Goal: Information Seeking & Learning: Find specific page/section

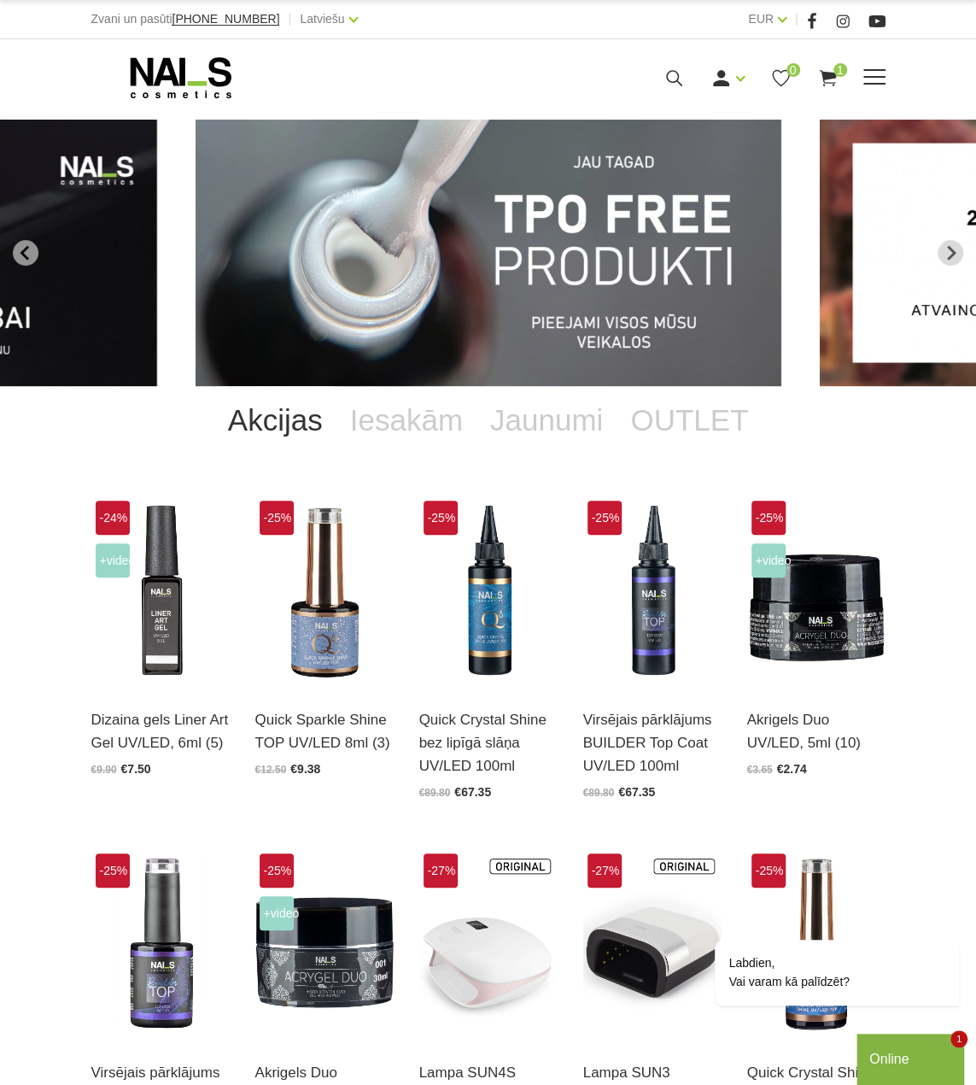
click at [670, 81] on use at bounding box center [674, 78] width 16 height 16
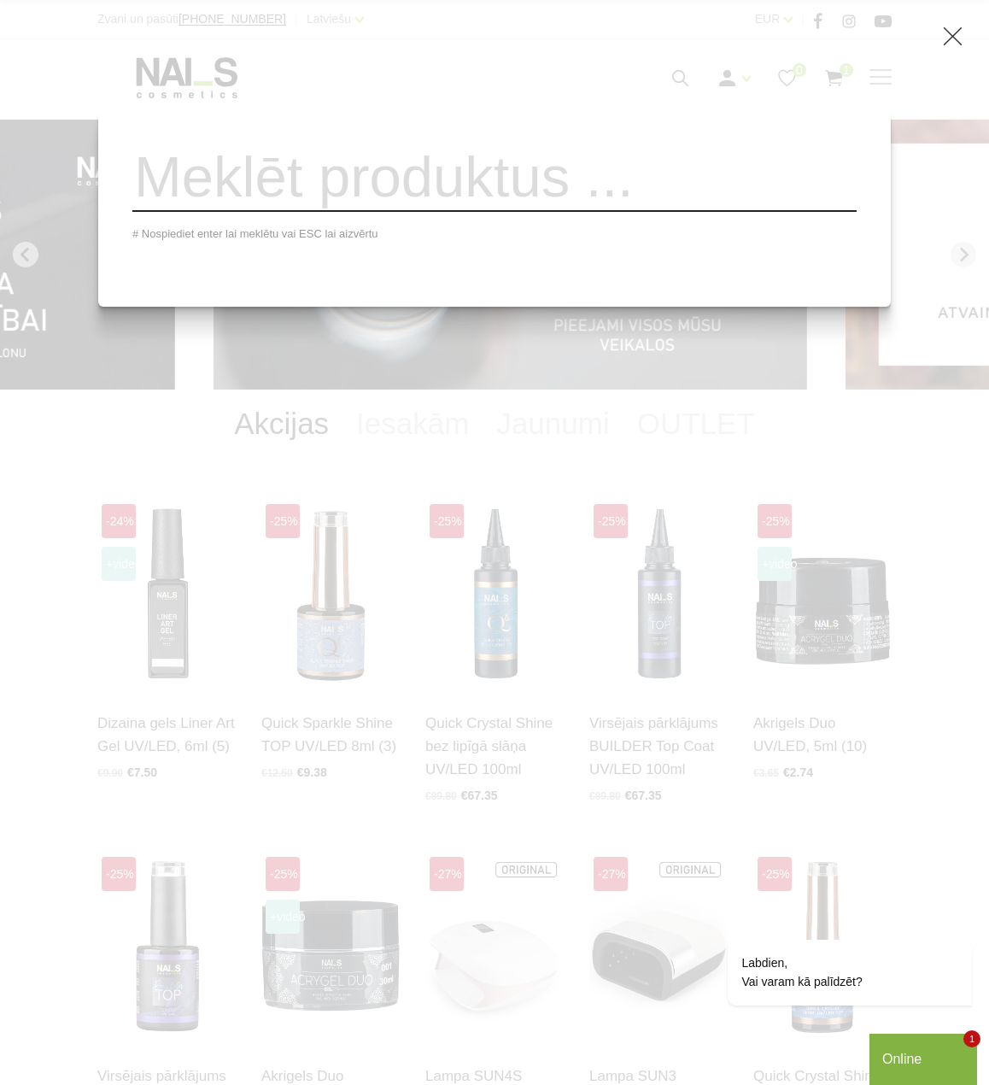
click at [659, 194] on input "search" at bounding box center [494, 177] width 724 height 69
type input "slip"
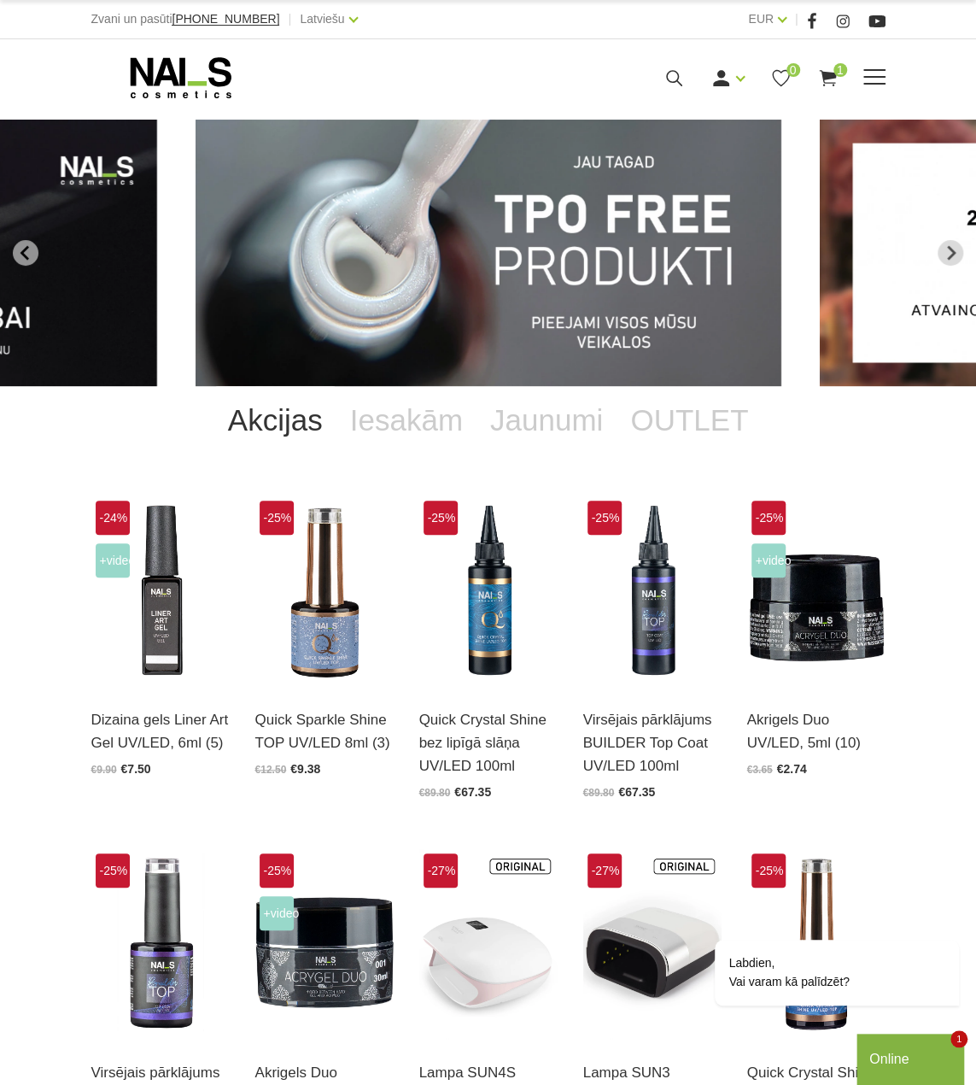
click at [163, 63] on use at bounding box center [180, 77] width 101 height 41
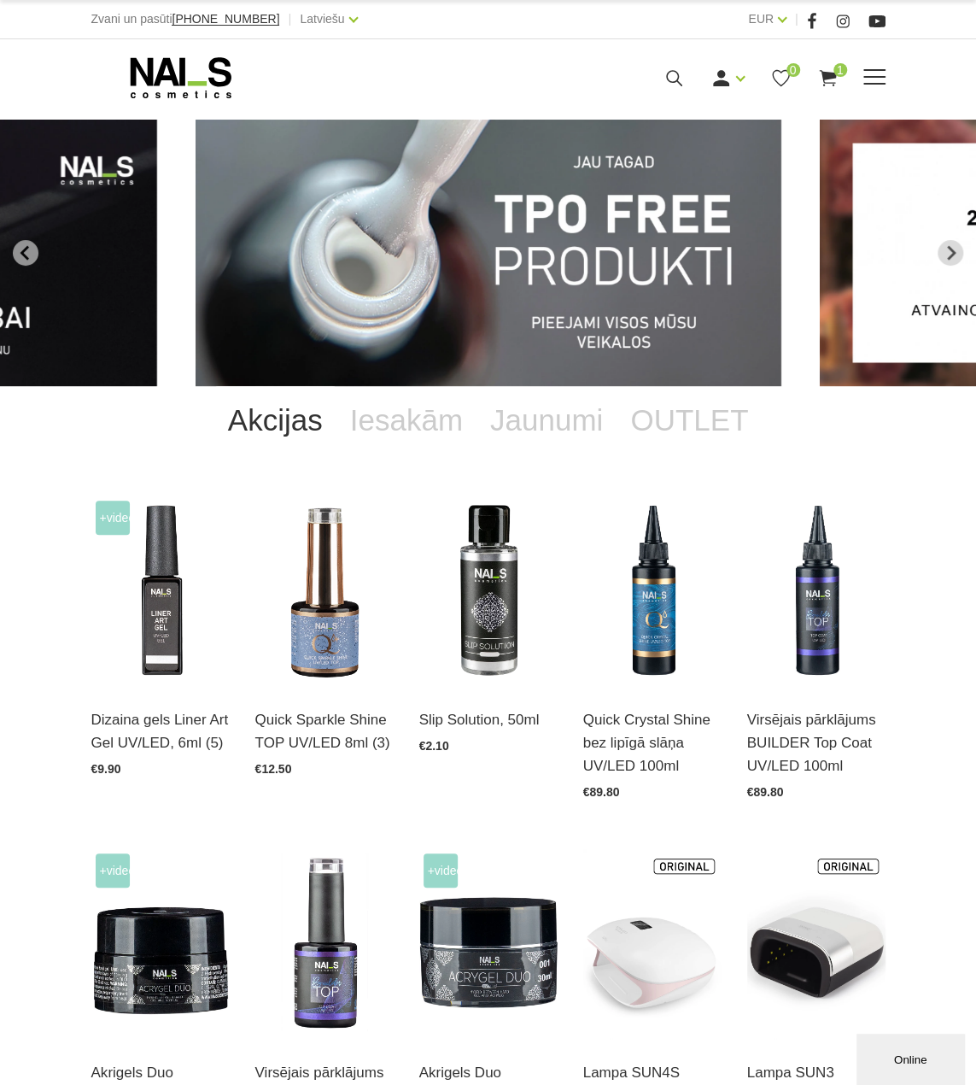
click at [205, 69] on icon at bounding box center [180, 77] width 179 height 43
